Goal: Obtain resource: Download file/media

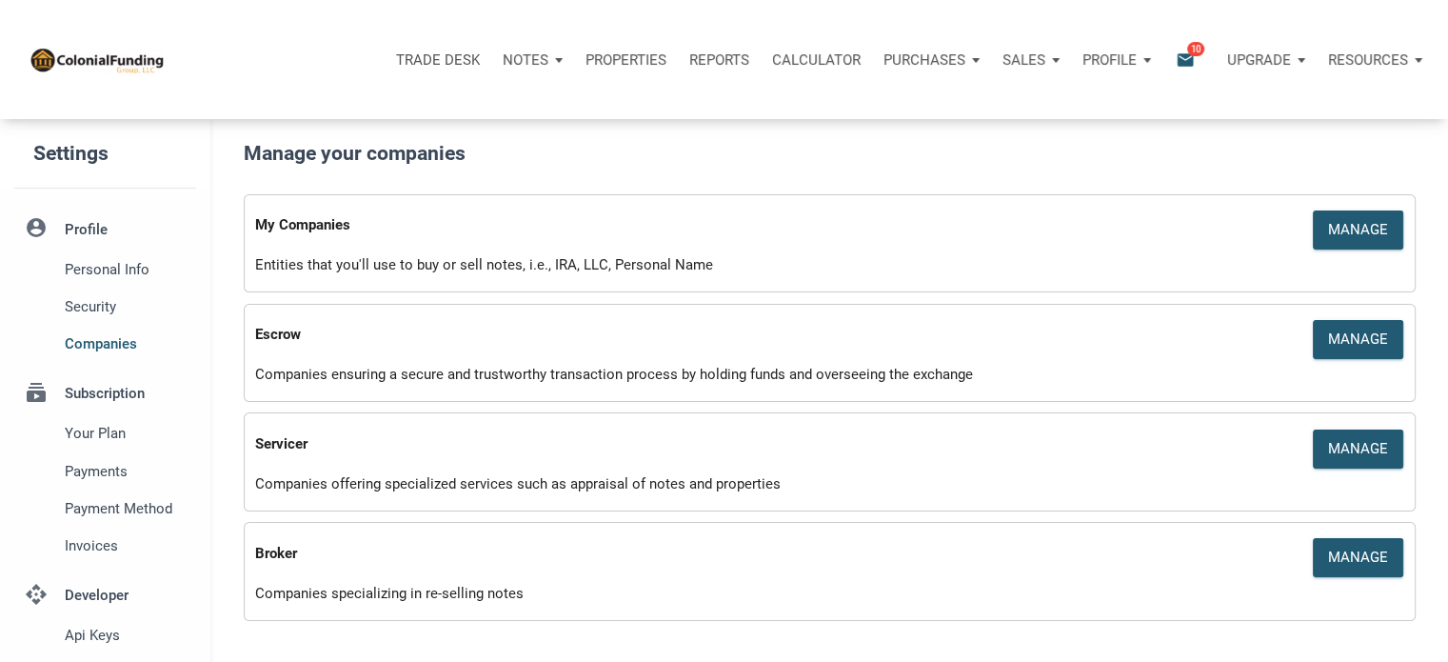
click at [1116, 58] on p "Profile" at bounding box center [1110, 59] width 54 height 17
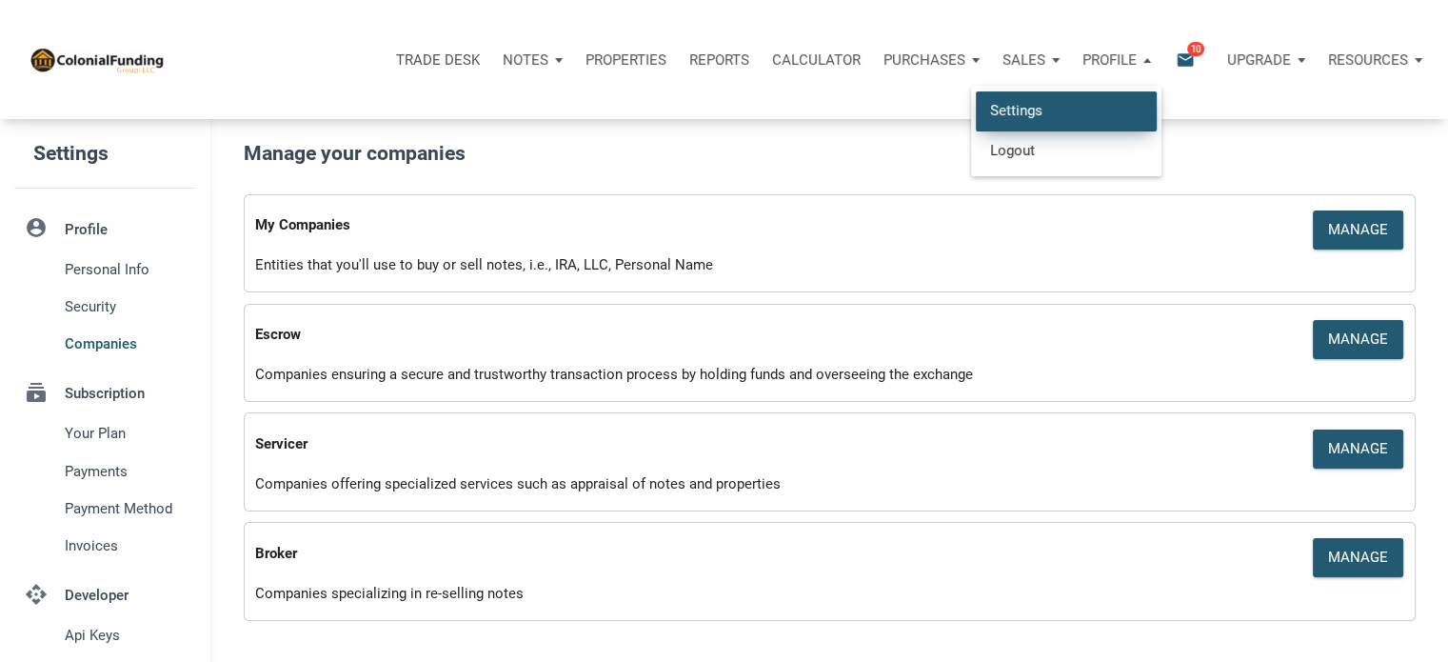
click at [1006, 102] on link "Settings" at bounding box center [1066, 110] width 181 height 39
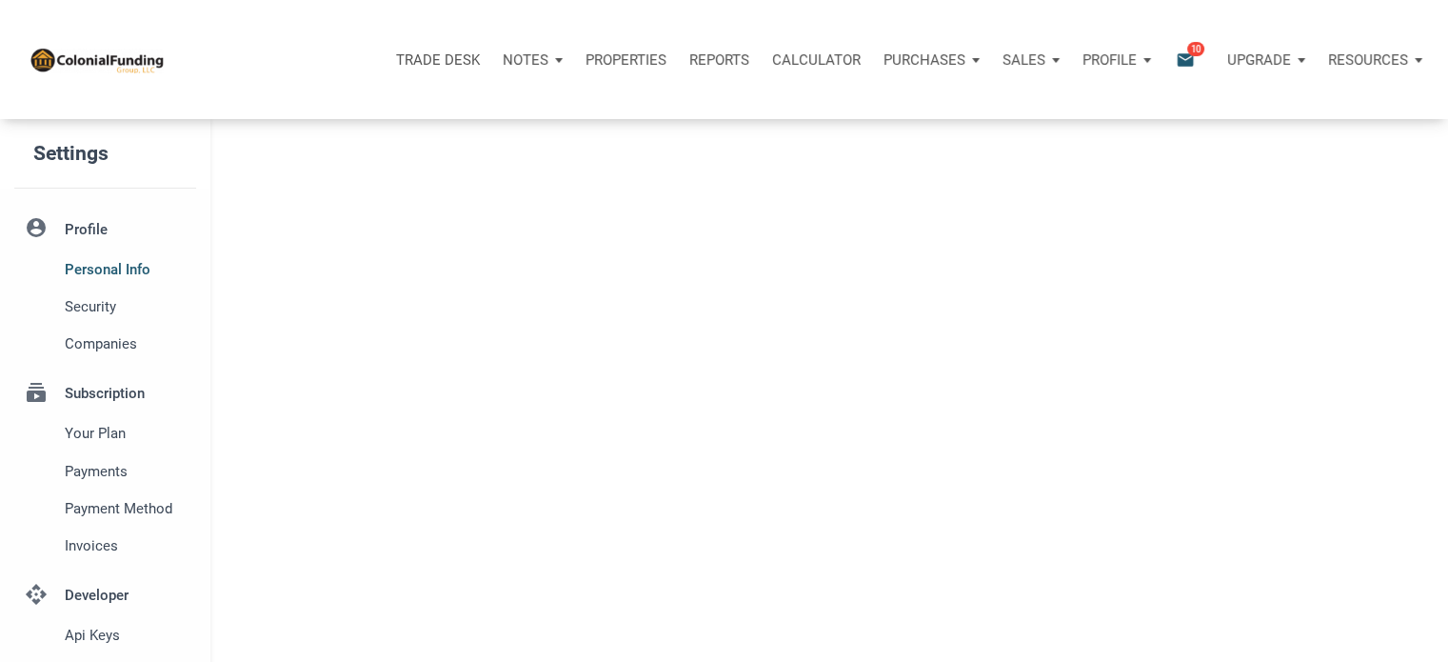
type input "SOUTHLAKE"
select select
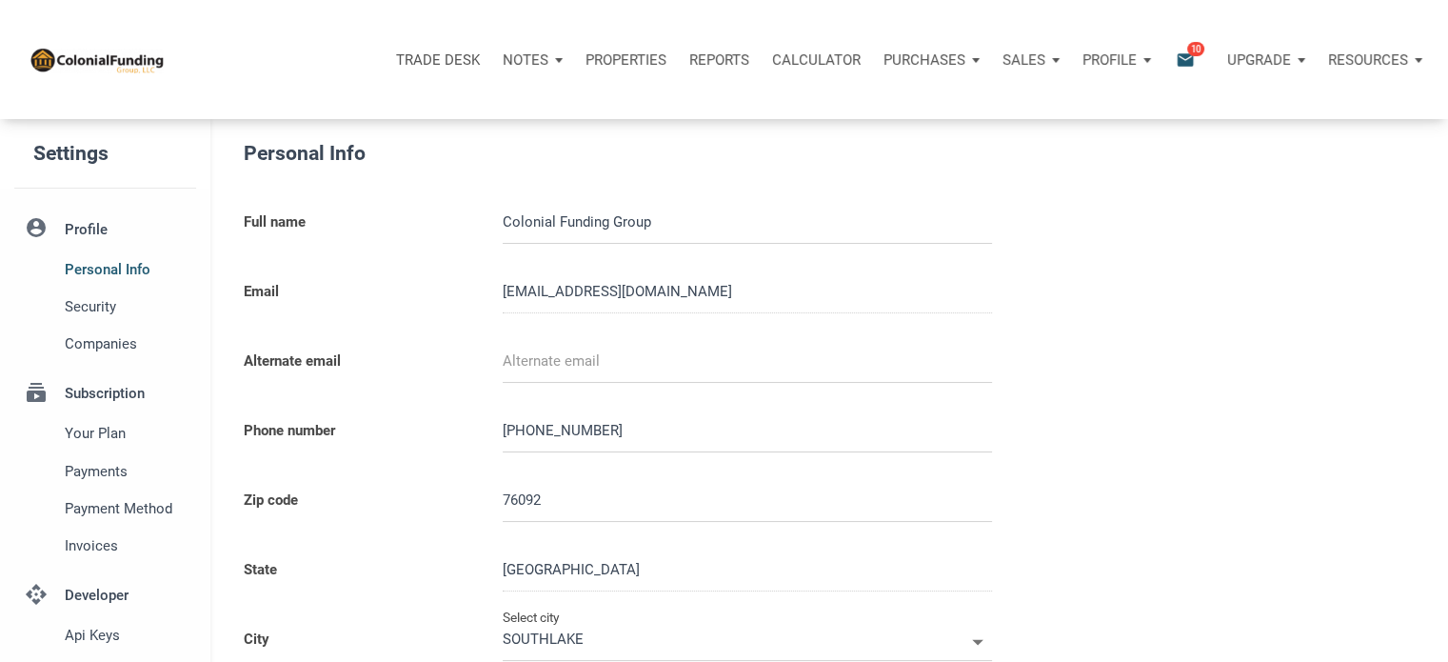
click at [548, 58] on p "Sales" at bounding box center [526, 59] width 46 height 17
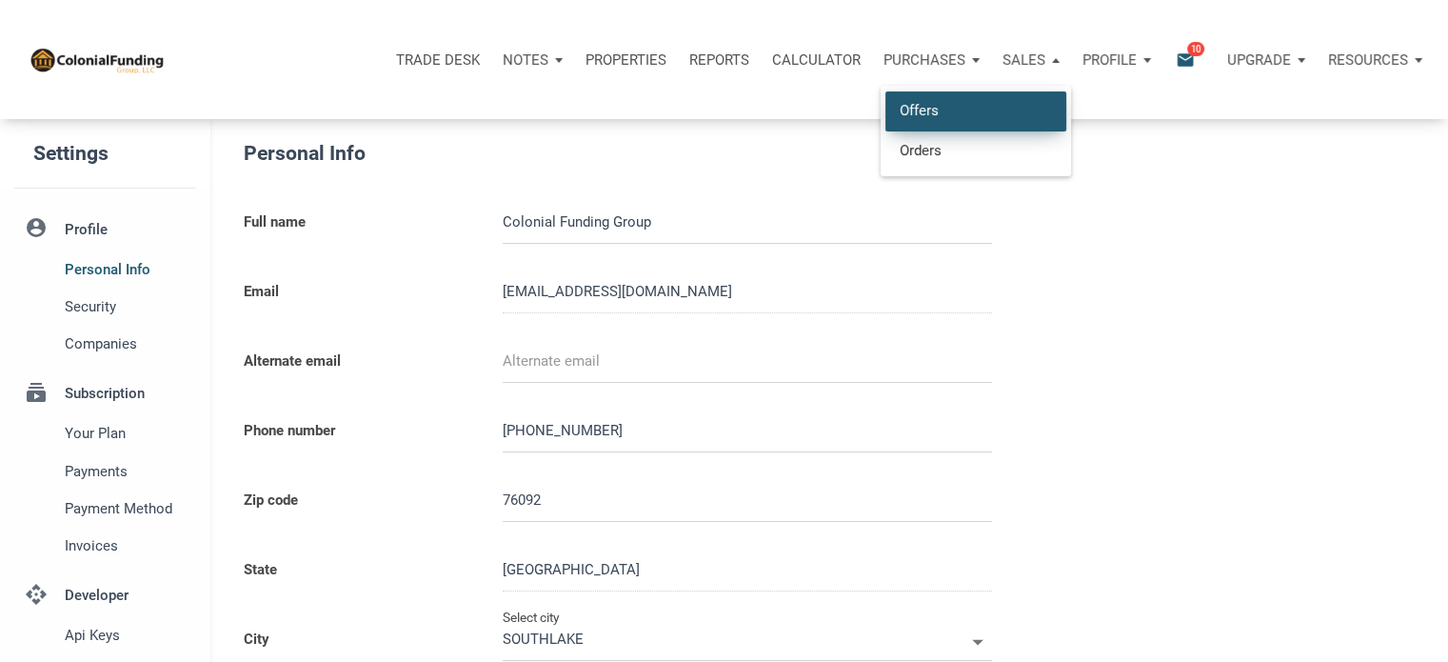
click at [906, 107] on link "Offers" at bounding box center [976, 110] width 181 height 39
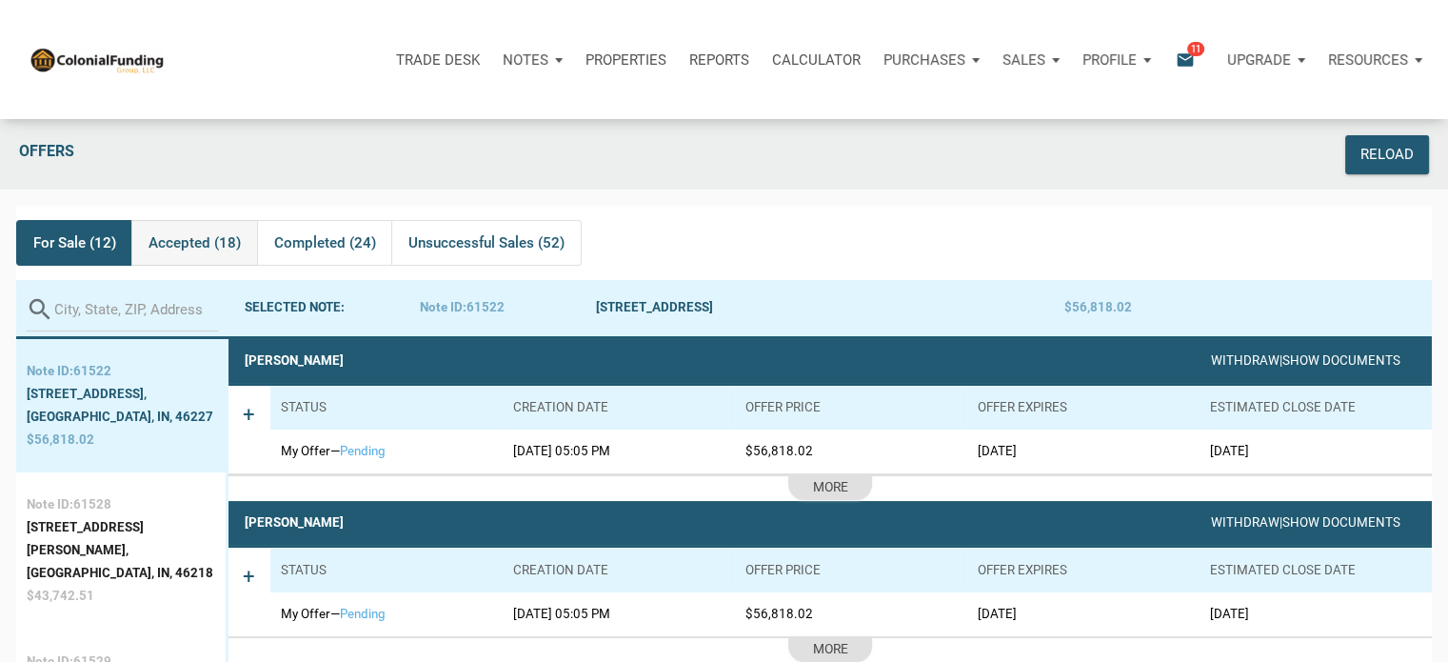
click at [183, 240] on span "Accepted (18)" at bounding box center [195, 242] width 92 height 23
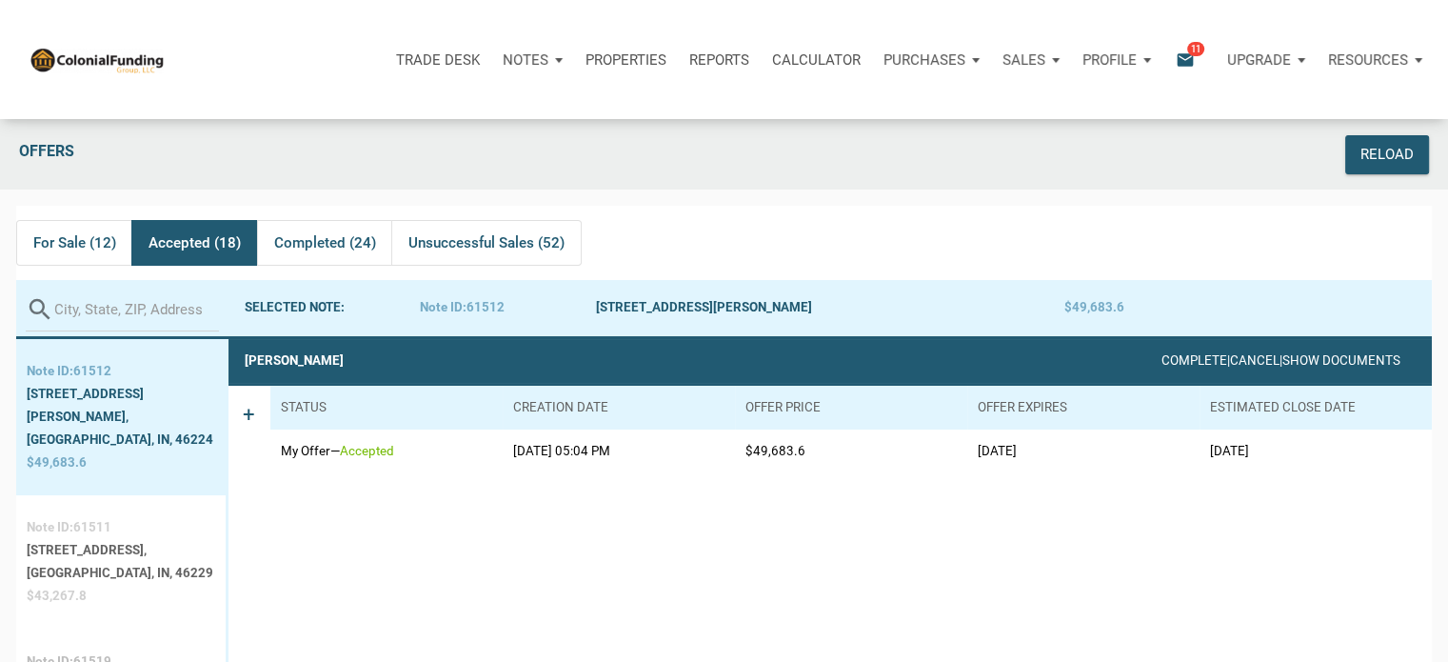
click at [67, 539] on div "[STREET_ADDRESS]," at bounding box center [120, 550] width 187 height 23
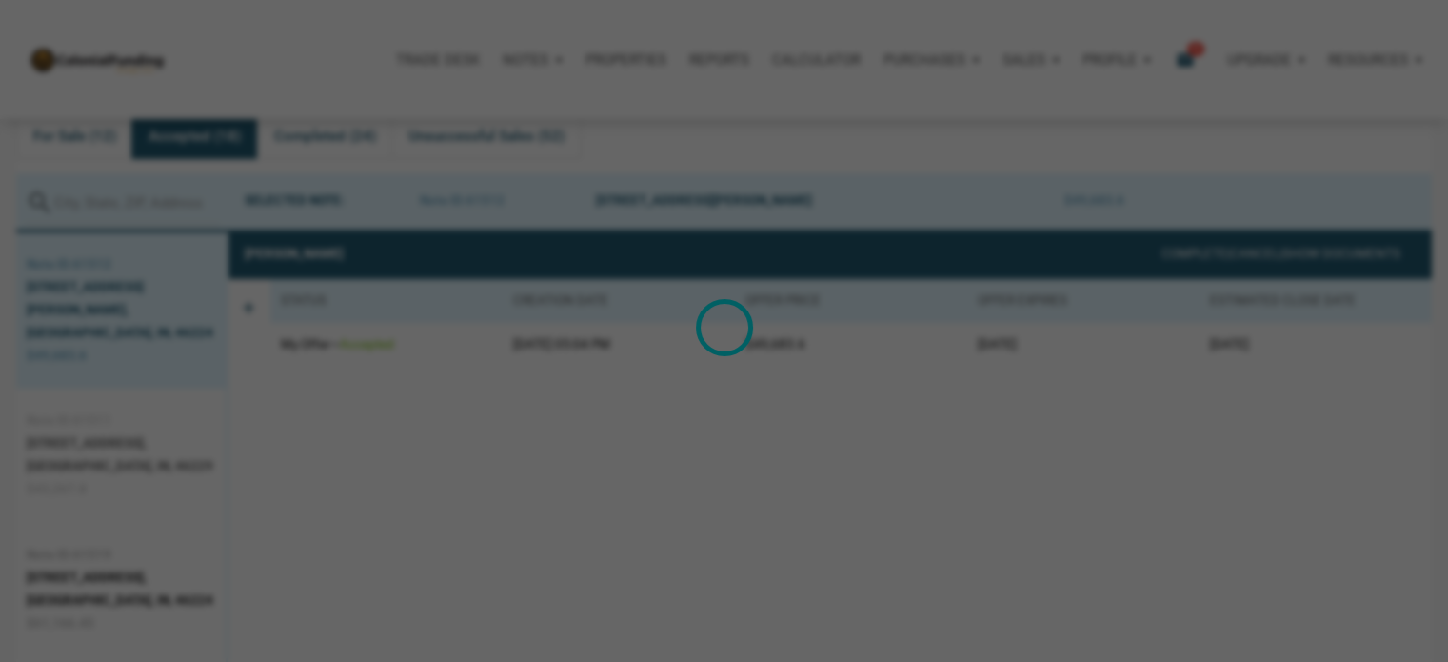
scroll to position [118, 0]
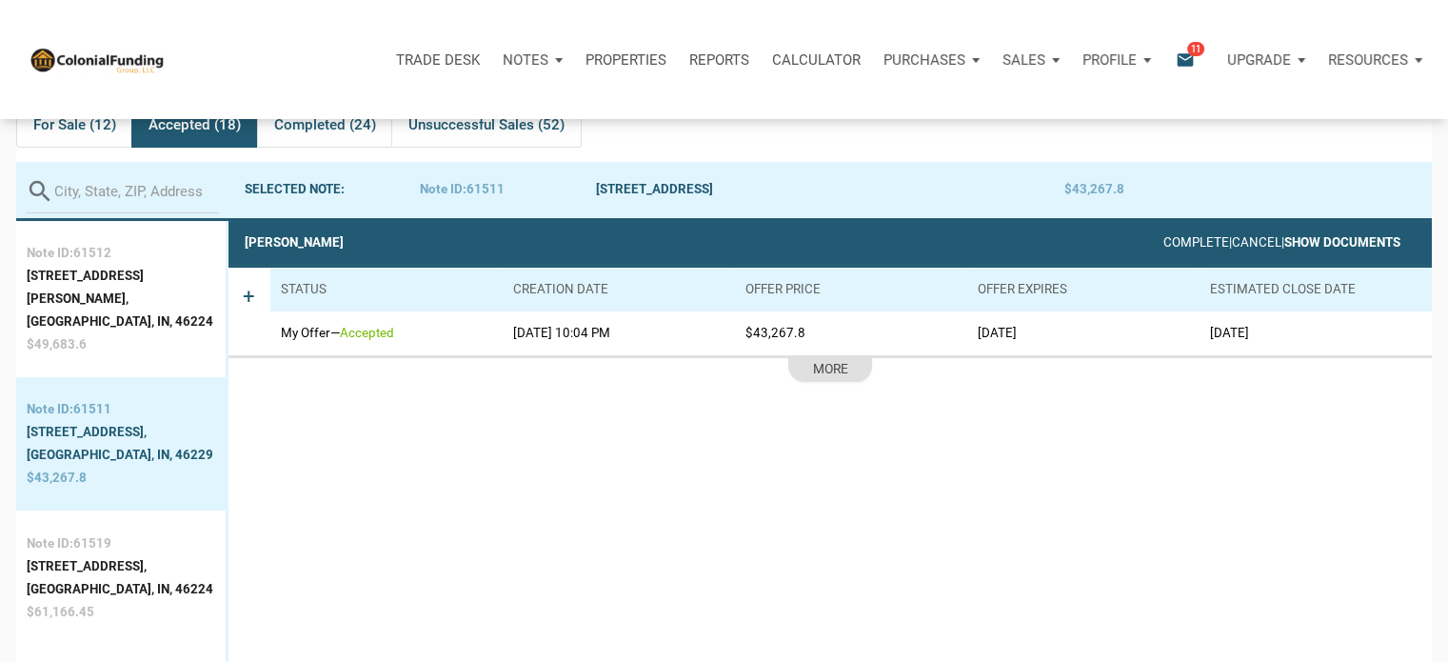
click at [1319, 241] on link "Show Documents" at bounding box center [1342, 242] width 116 height 14
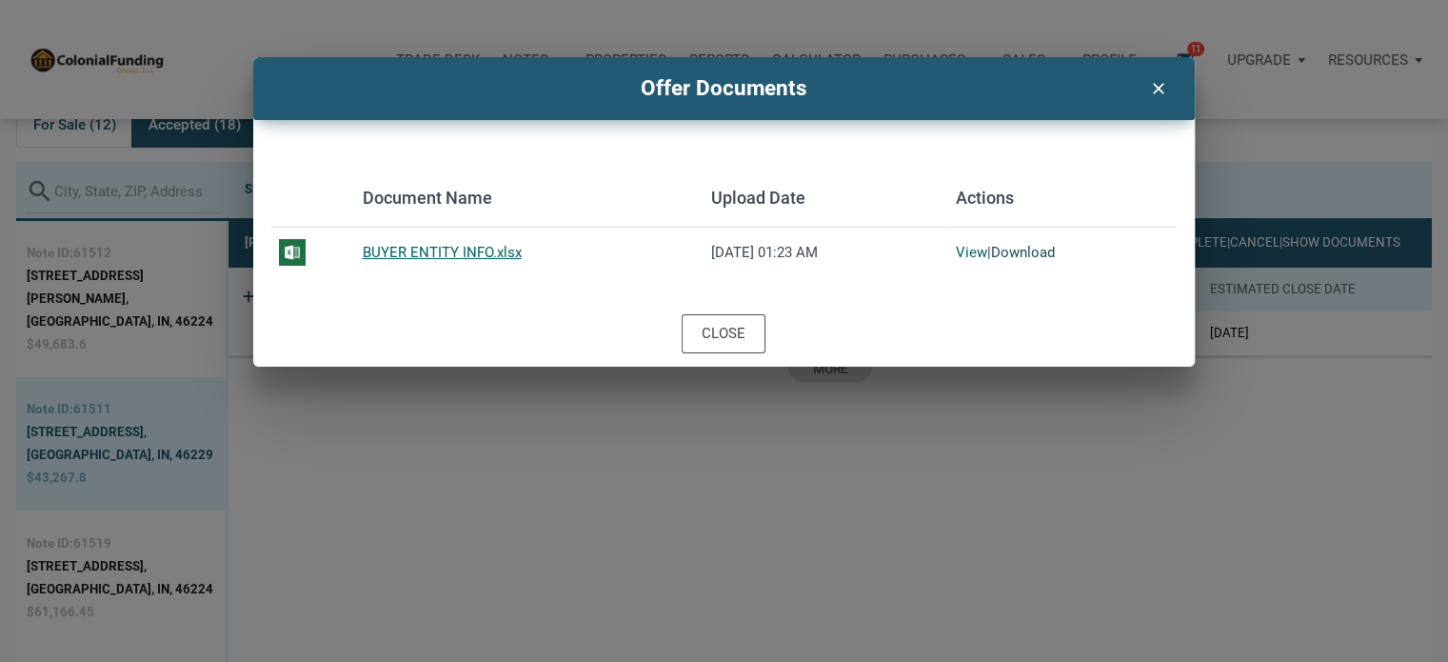
click at [1025, 256] on link "Download" at bounding box center [1023, 252] width 64 height 17
click at [1157, 89] on icon "clear" at bounding box center [1157, 86] width 23 height 25
